Goal: Task Accomplishment & Management: Use online tool/utility

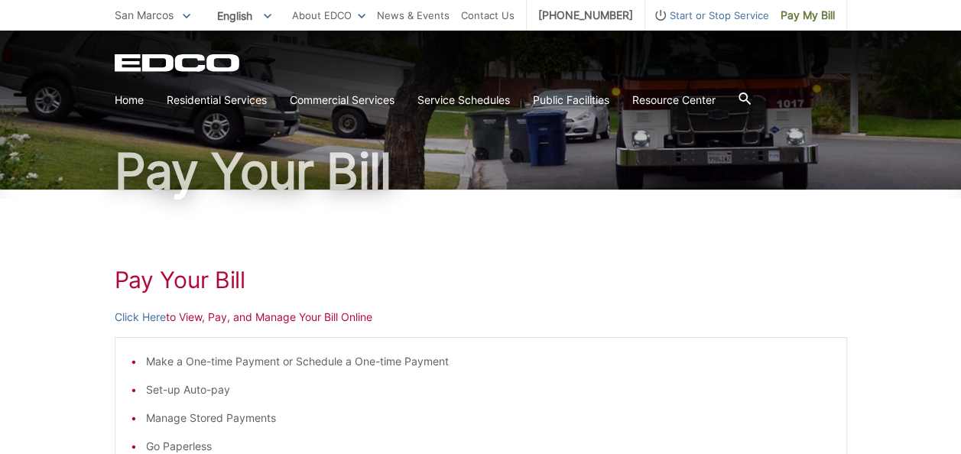
scroll to position [76, 0]
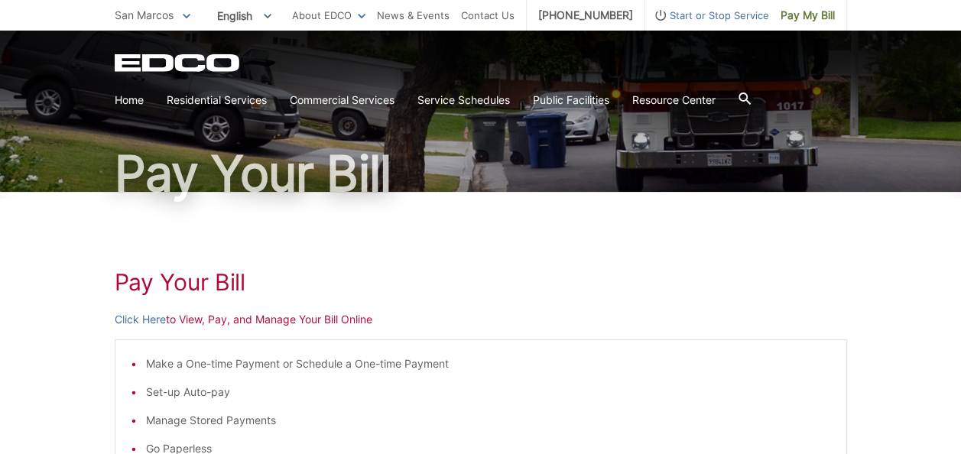
click at [187, 322] on p "Click Here to View, Pay, and Manage Your Bill Online" at bounding box center [481, 319] width 733 height 17
click at [133, 313] on link "Click Here" at bounding box center [140, 319] width 51 height 17
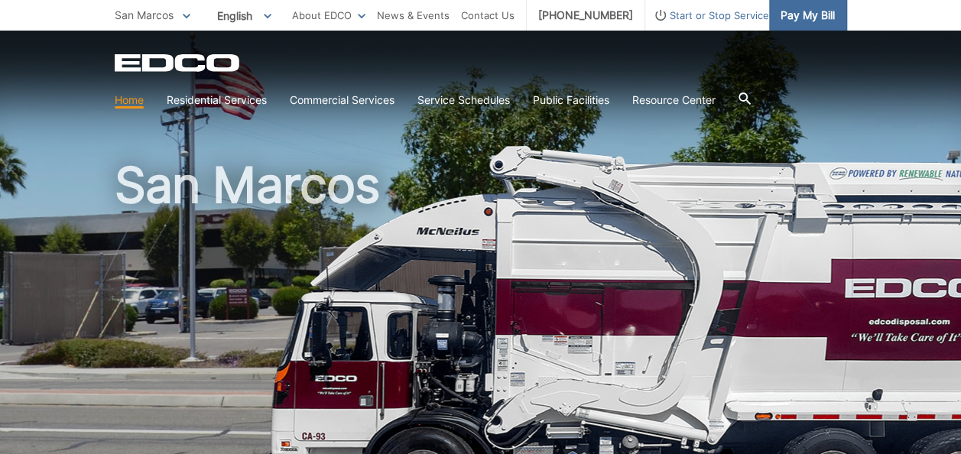
click at [811, 15] on span "Pay My Bill" at bounding box center [808, 15] width 54 height 17
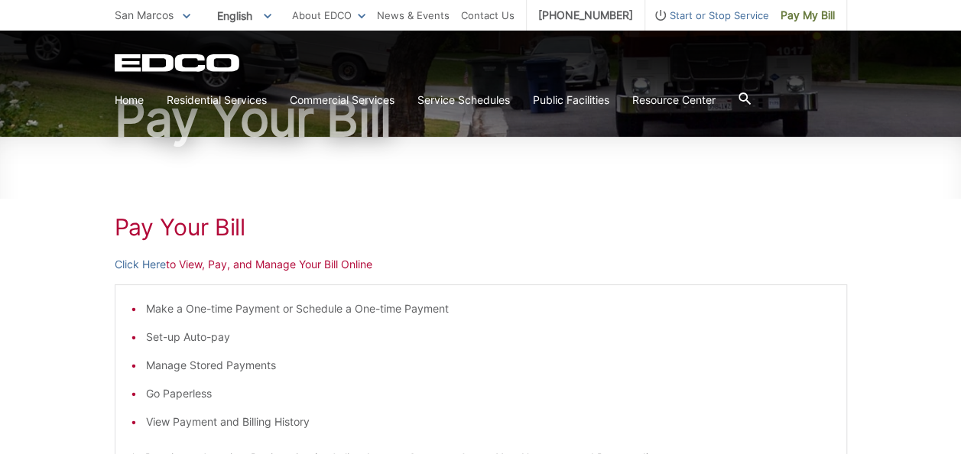
scroll to position [182, 0]
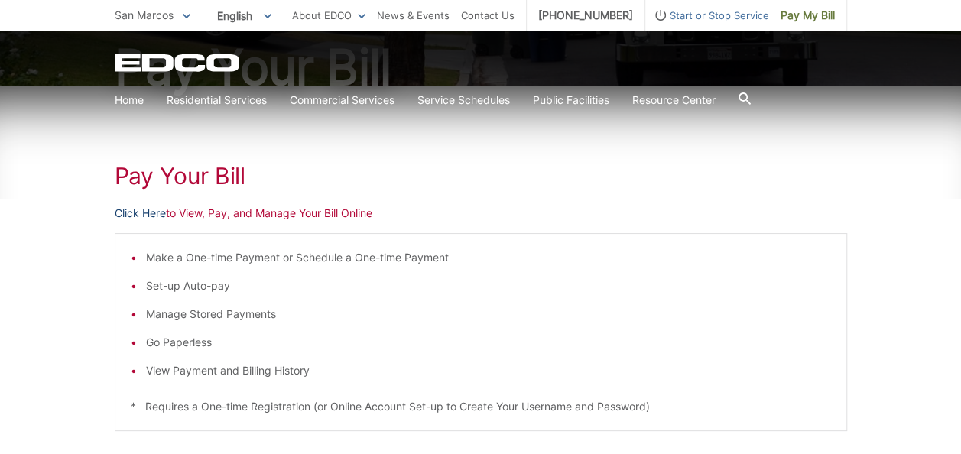
click at [153, 212] on link "Click Here" at bounding box center [140, 213] width 51 height 17
